Goal: Task Accomplishment & Management: Manage account settings

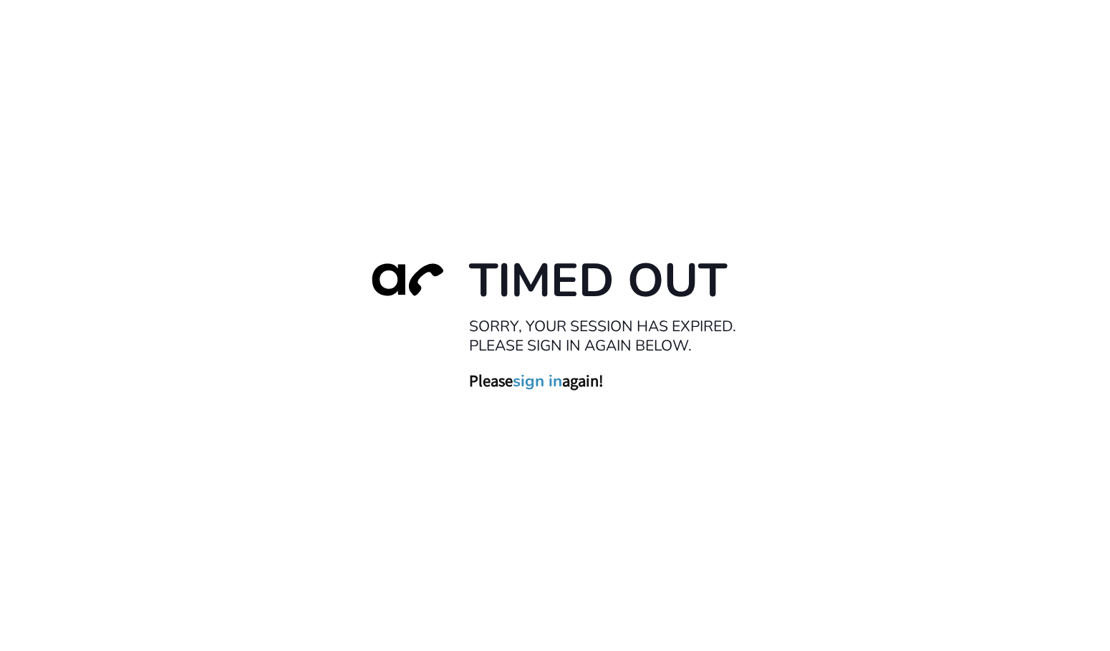
click at [544, 384] on link "sign in" at bounding box center [537, 382] width 49 height 20
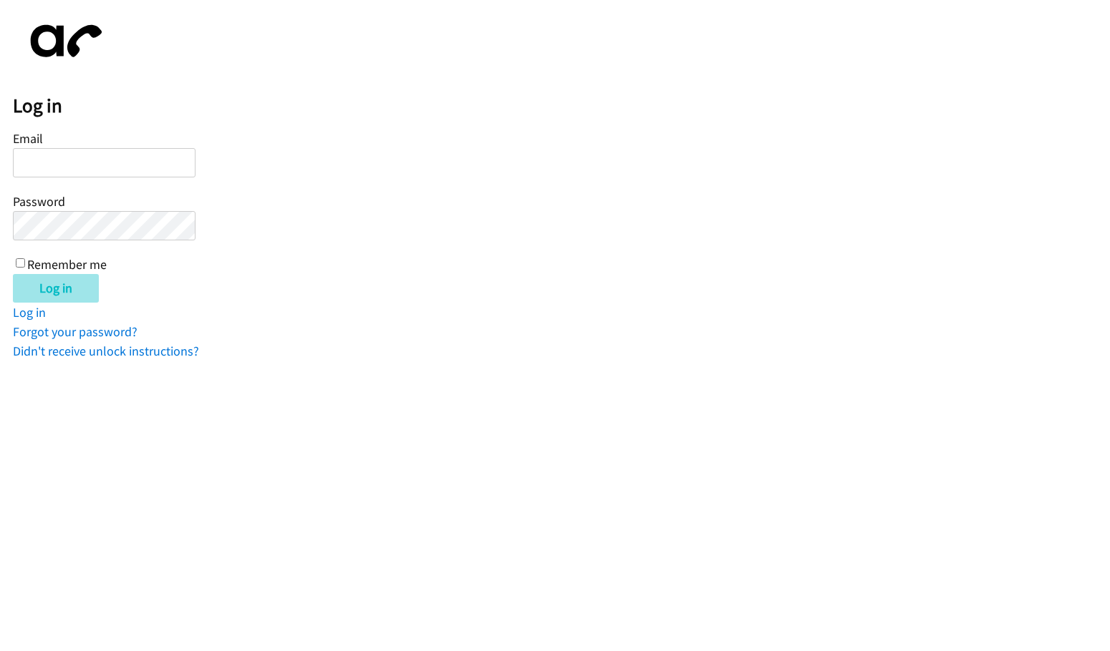
type input "[EMAIL_ADDRESS][DOMAIN_NAME]"
click at [56, 290] on input "Log in" at bounding box center [56, 288] width 86 height 29
